Goal: Answer question/provide support: Share knowledge or assist other users

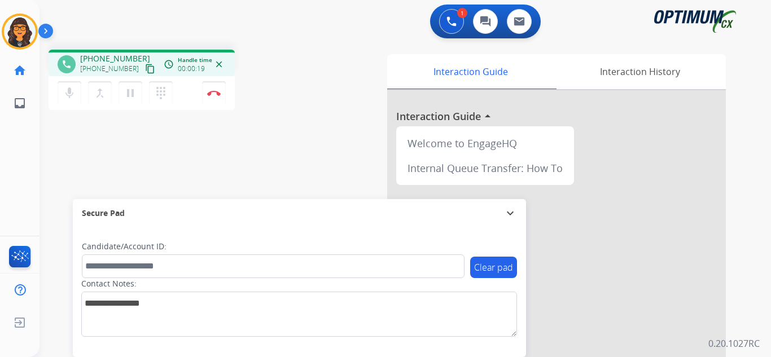
click at [145, 66] on mat-icon "content_copy" at bounding box center [150, 69] width 10 height 10
click at [214, 87] on button "Disconnect" at bounding box center [214, 93] width 24 height 24
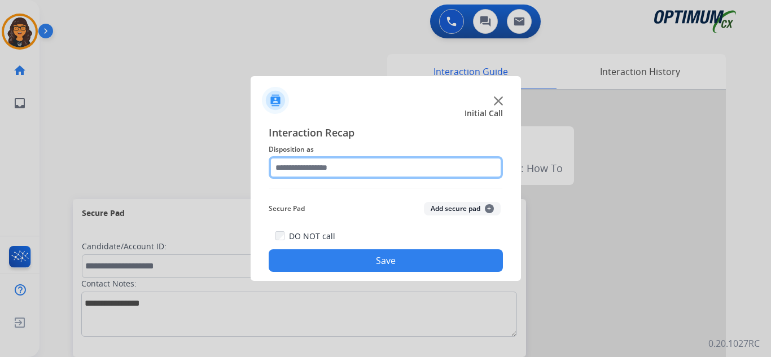
click at [300, 168] on input "text" at bounding box center [386, 167] width 234 height 23
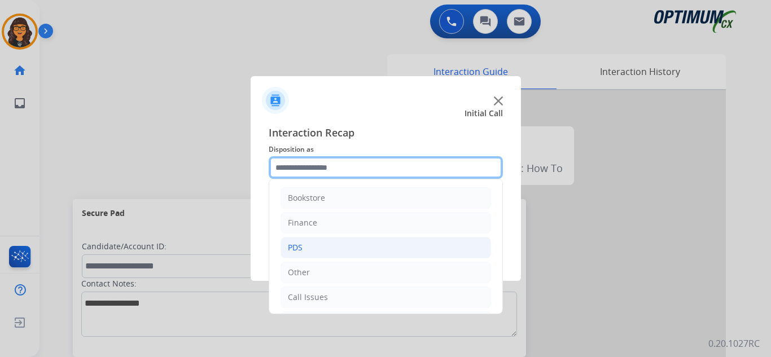
scroll to position [56, 0]
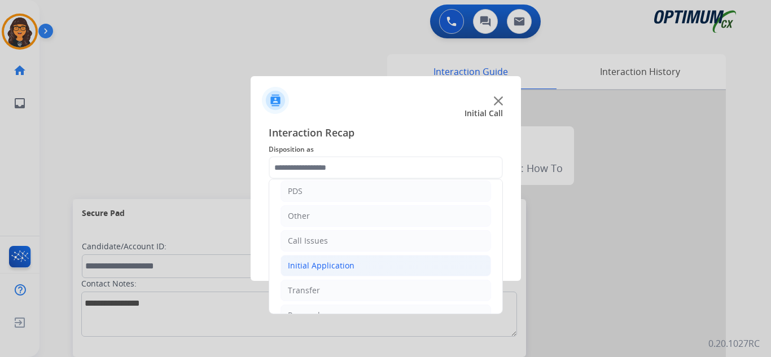
click at [332, 261] on div "Initial Application" at bounding box center [321, 265] width 67 height 11
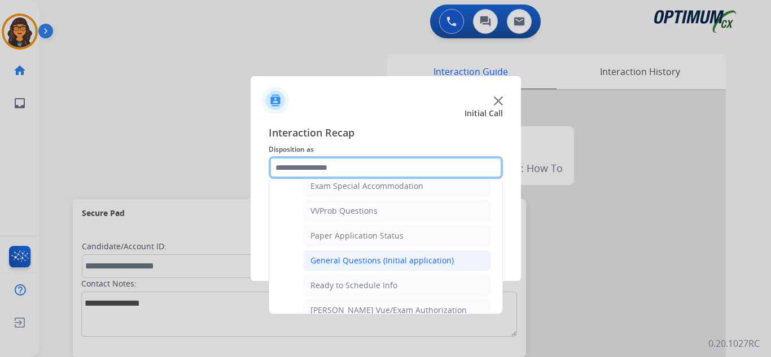
scroll to position [621, 0]
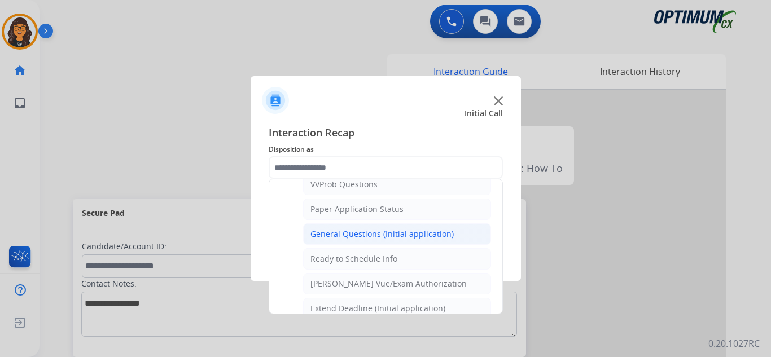
click at [376, 233] on div "General Questions (Initial application)" at bounding box center [381, 234] width 143 height 11
type input "**********"
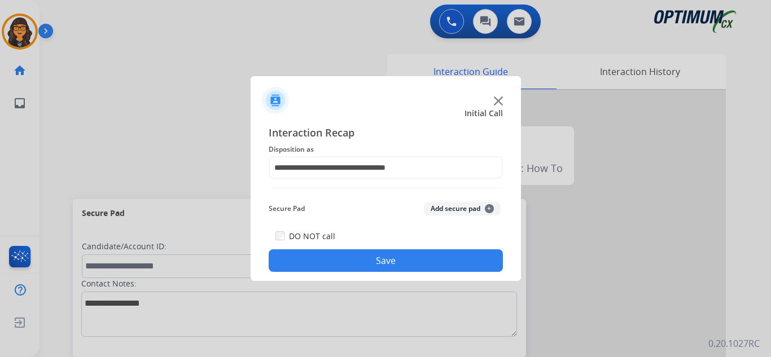
click at [371, 255] on button "Save" at bounding box center [386, 260] width 234 height 23
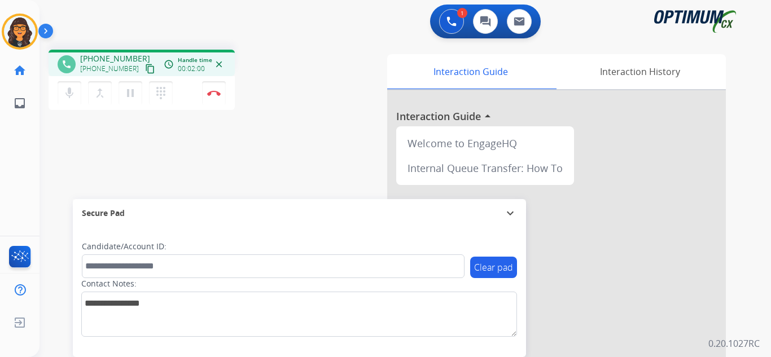
click at [145, 67] on mat-icon "content_copy" at bounding box center [150, 69] width 10 height 10
click at [216, 92] on img at bounding box center [214, 93] width 14 height 6
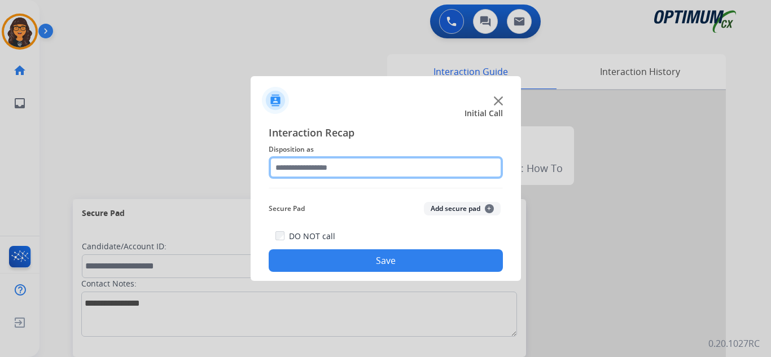
click at [325, 163] on input "text" at bounding box center [386, 167] width 234 height 23
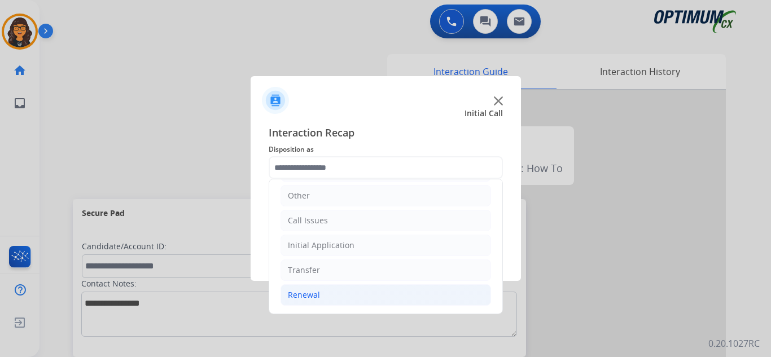
click at [309, 293] on div "Renewal" at bounding box center [304, 294] width 32 height 11
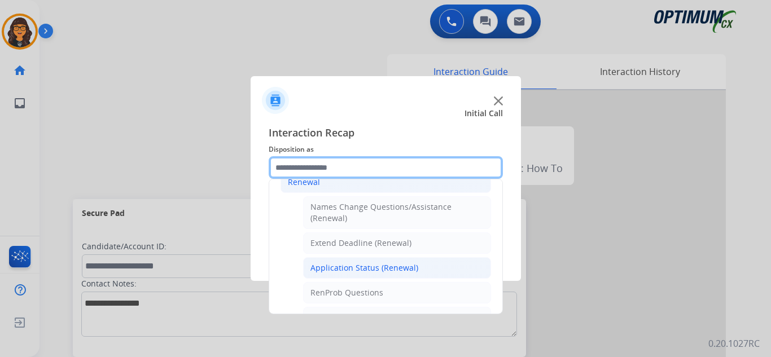
scroll to position [246, 0]
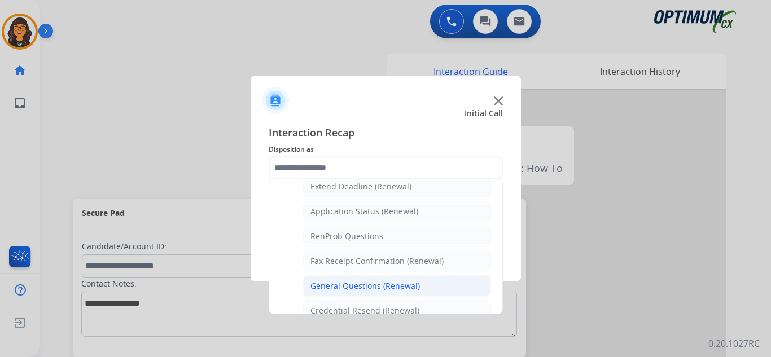
click at [355, 287] on div "General Questions (Renewal)" at bounding box center [364, 285] width 109 height 11
type input "**********"
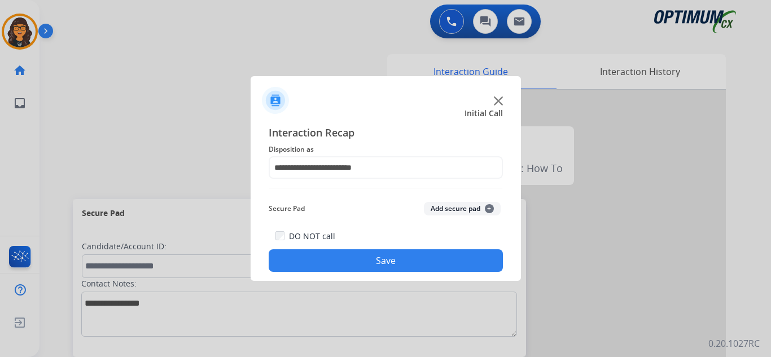
click at [372, 260] on button "Save" at bounding box center [386, 260] width 234 height 23
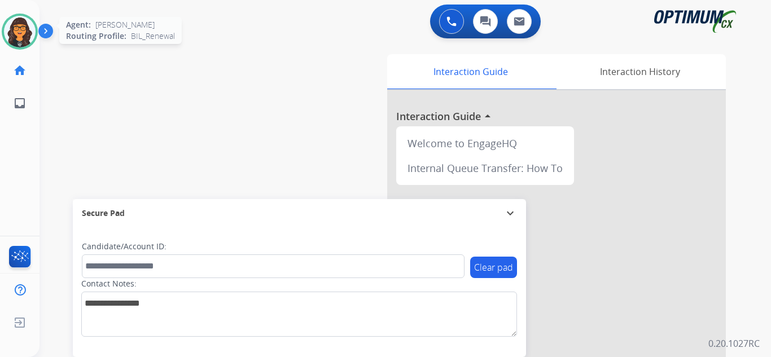
click at [15, 34] on img at bounding box center [20, 32] width 32 height 32
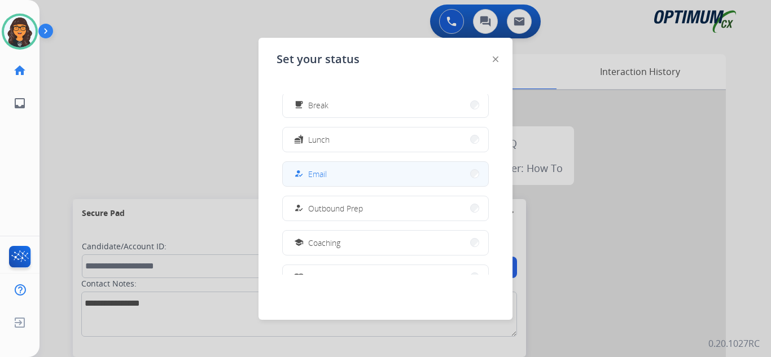
scroll to position [113, 0]
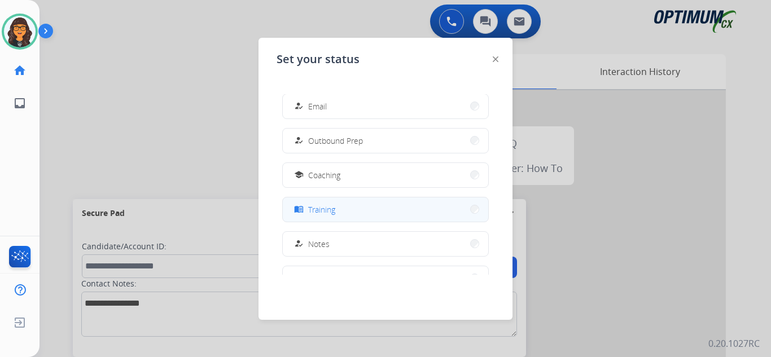
click at [319, 216] on div "menu_book Training" at bounding box center [313, 210] width 43 height 14
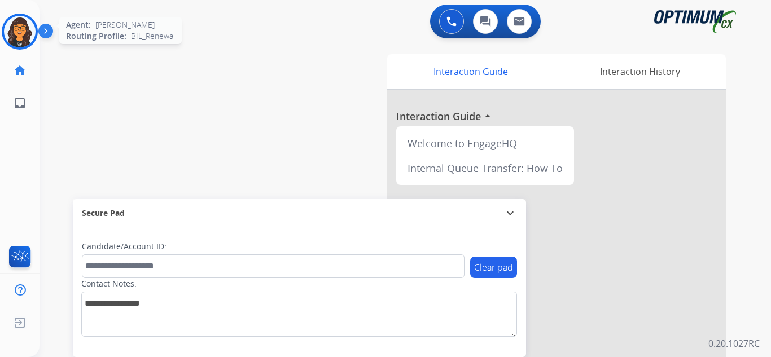
click at [23, 22] on img at bounding box center [20, 32] width 32 height 32
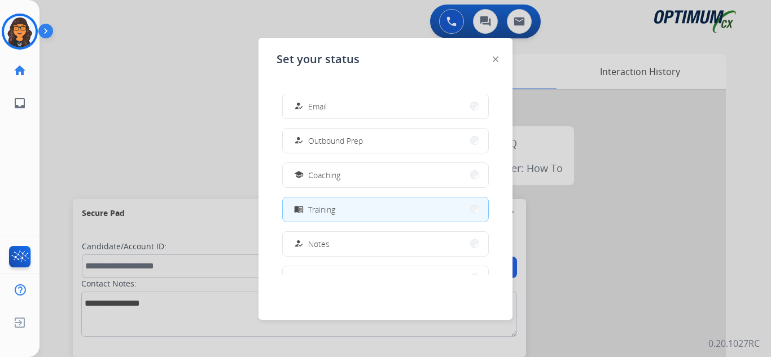
click at [494, 58] on img at bounding box center [496, 59] width 6 height 6
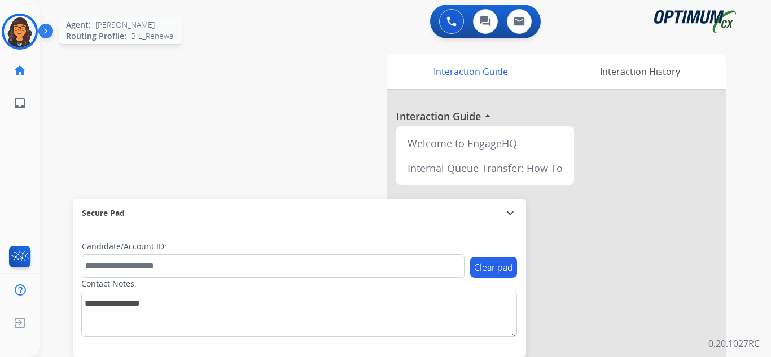
click at [26, 32] on img at bounding box center [20, 32] width 32 height 32
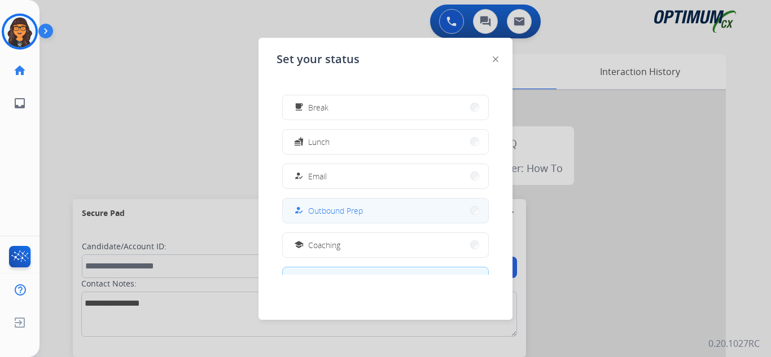
scroll to position [169, 0]
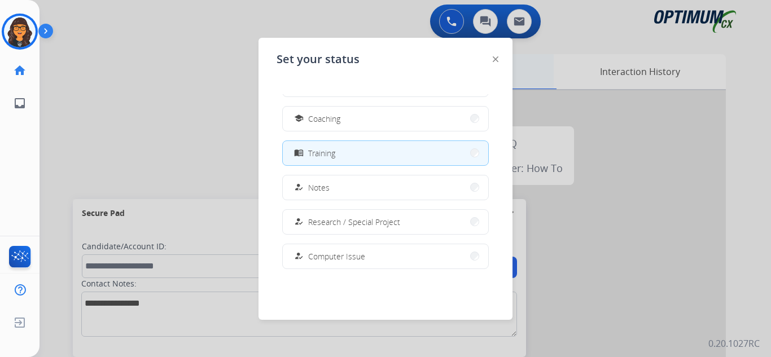
click at [496, 59] on img at bounding box center [496, 59] width 6 height 6
